Goal: Transaction & Acquisition: Subscribe to service/newsletter

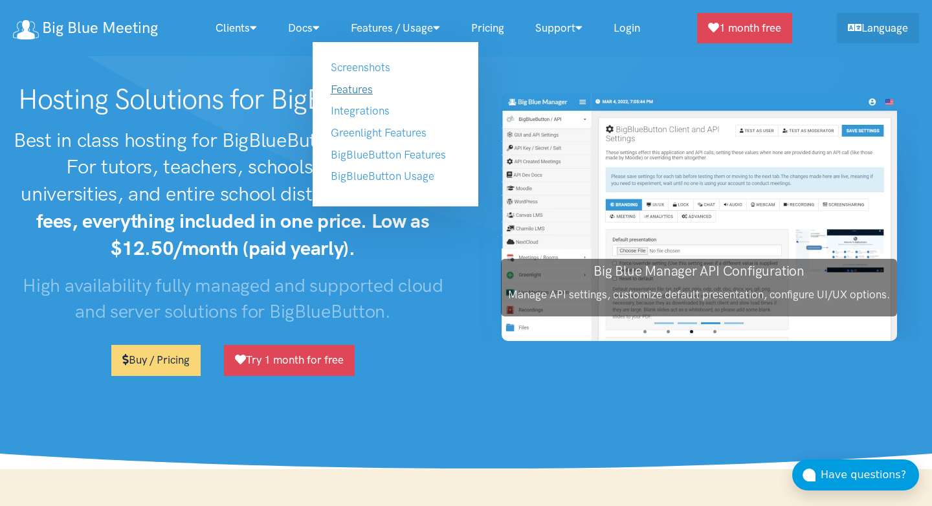
click at [363, 85] on link "Features" at bounding box center [352, 89] width 42 height 13
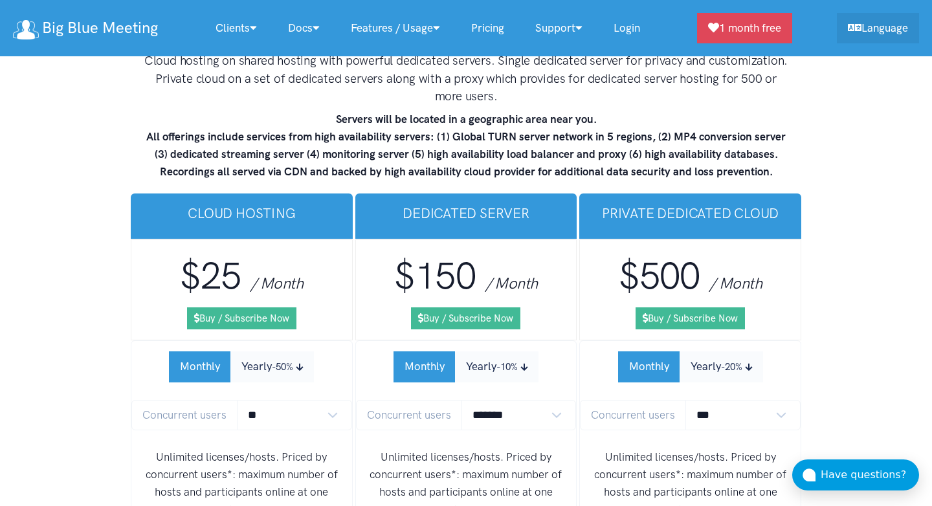
scroll to position [7747, 0]
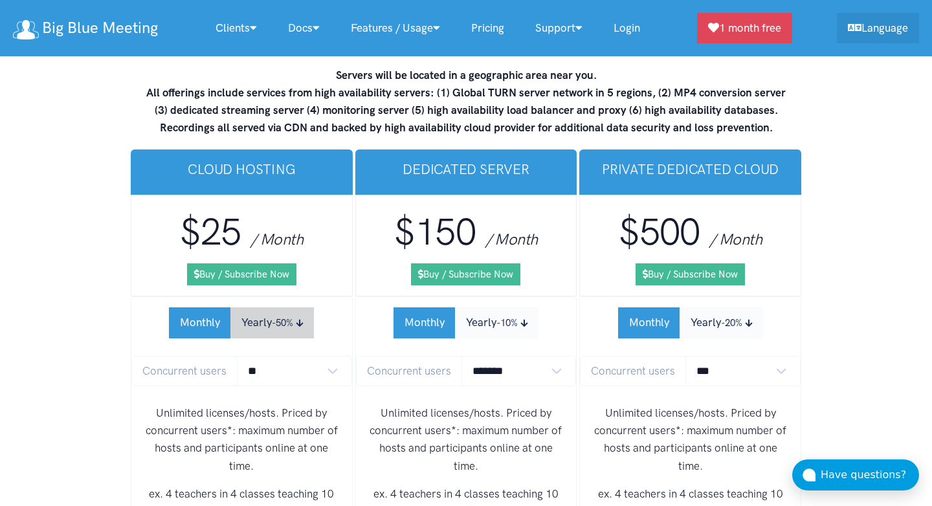
click at [258, 307] on button "Yearly -50%" at bounding box center [271, 322] width 83 height 30
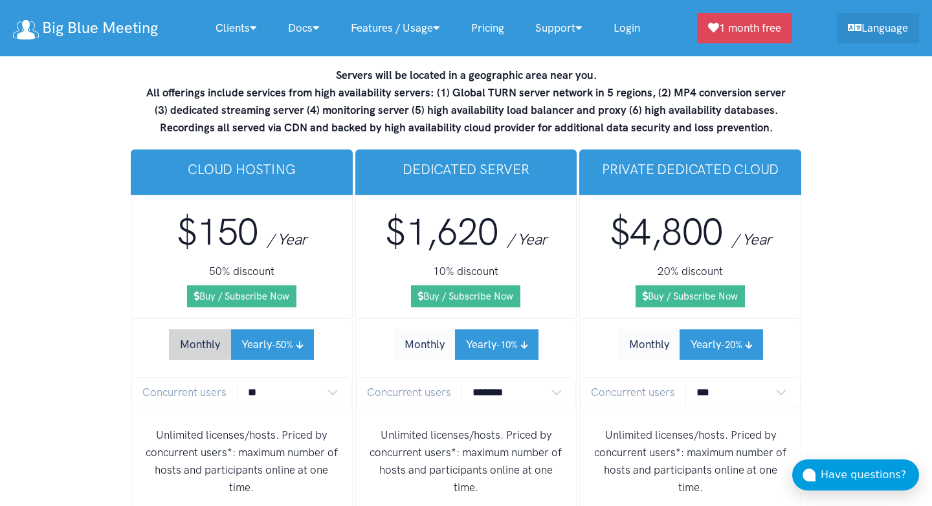
click at [197, 329] on button "Monthly" at bounding box center [200, 344] width 62 height 30
